Goal: Consume media (video, audio)

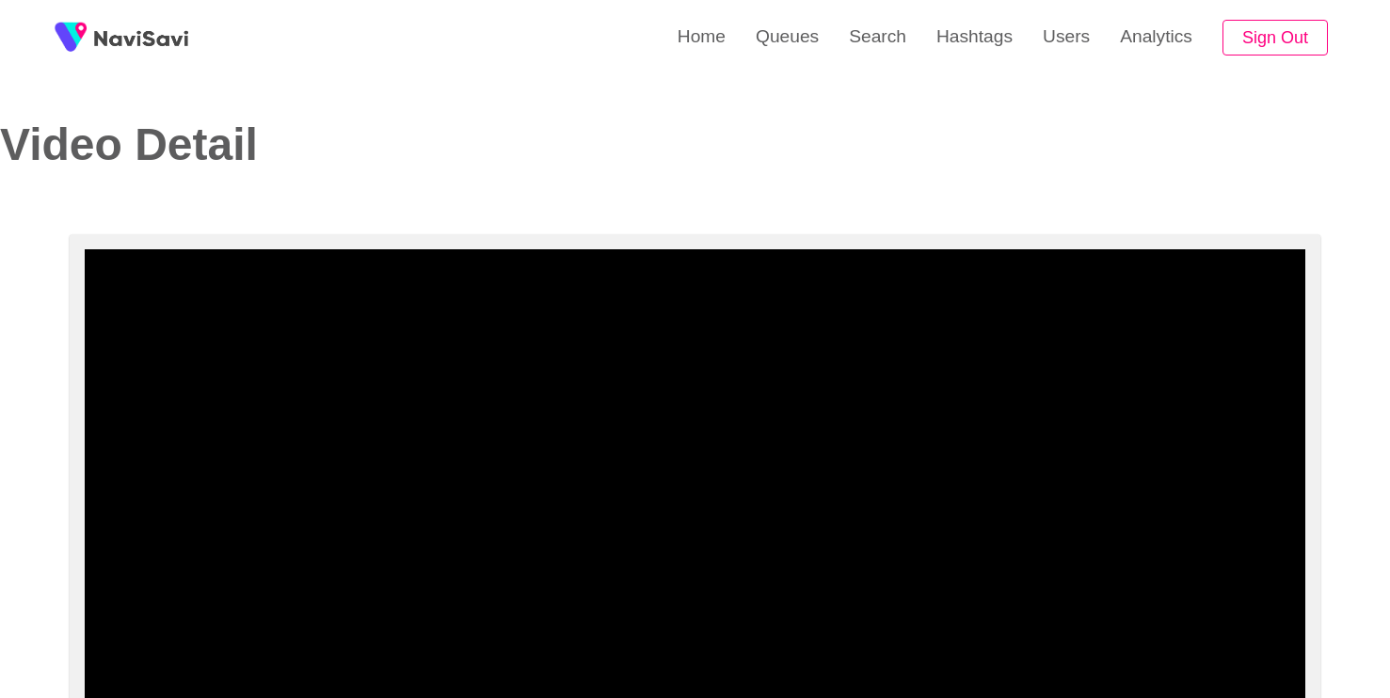
select select "**********"
select select "****"
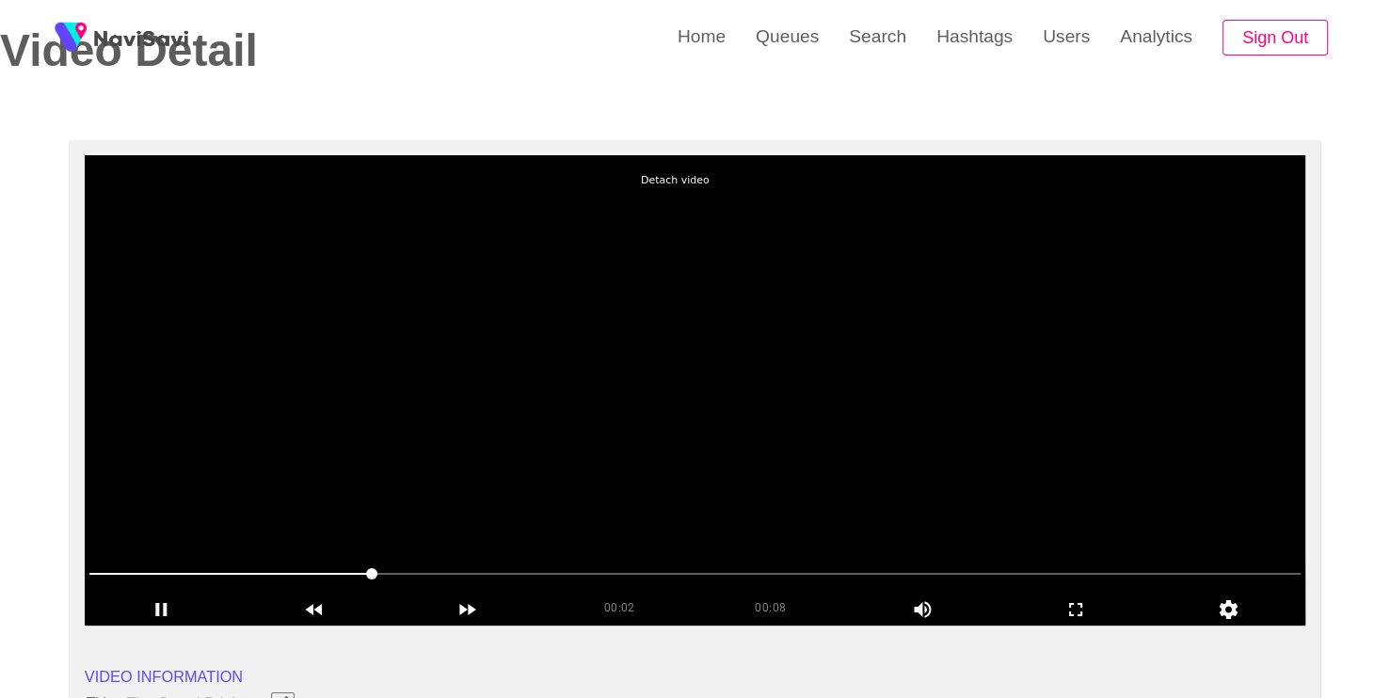
click at [739, 282] on video at bounding box center [695, 390] width 1221 height 471
click at [579, 314] on div "Play Copy Video Url Loop" at bounding box center [695, 349] width 1390 height 698
click at [579, 314] on video at bounding box center [695, 390] width 1221 height 471
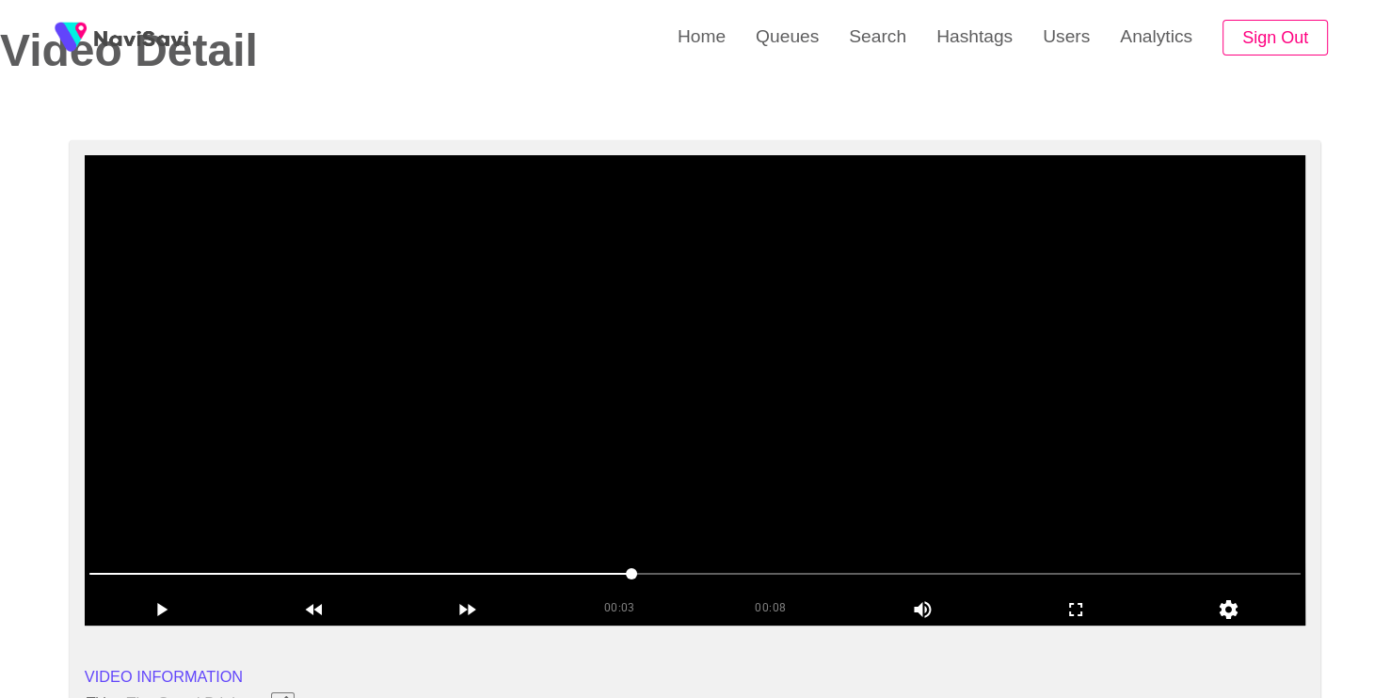
click at [579, 314] on video at bounding box center [695, 390] width 1221 height 471
click at [564, 322] on video at bounding box center [695, 390] width 1221 height 471
click at [760, 397] on video at bounding box center [695, 390] width 1221 height 471
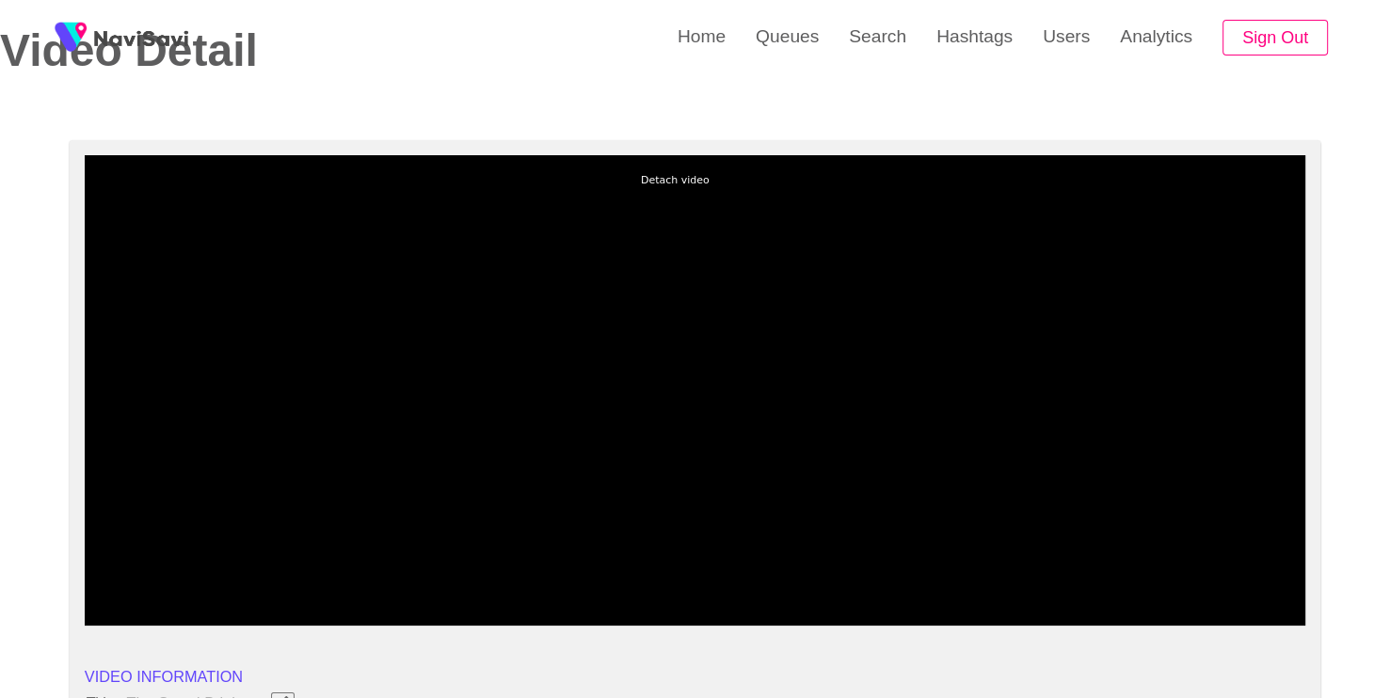
click at [665, 181] on div "Detach video" at bounding box center [664, 182] width 109 height 31
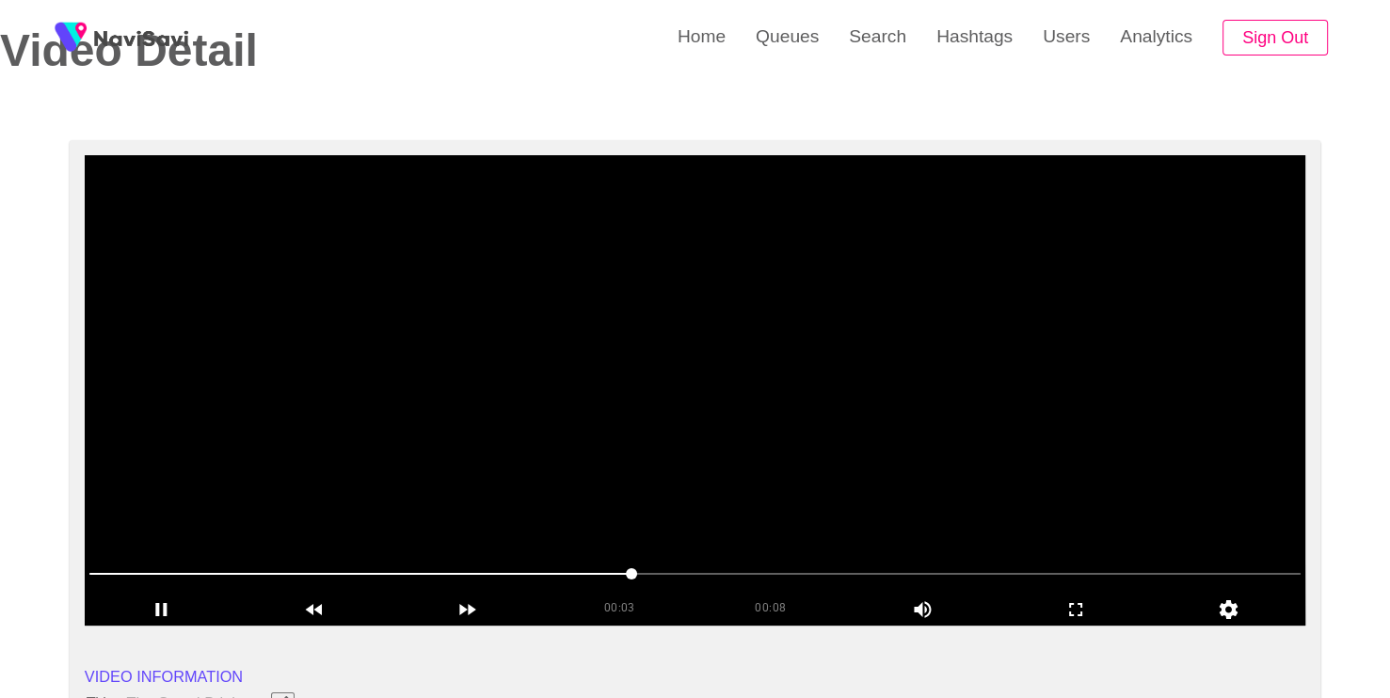
click at [567, 173] on video at bounding box center [695, 390] width 1221 height 471
click at [671, 279] on video at bounding box center [695, 390] width 1221 height 471
